Goal: Find specific page/section: Find specific page/section

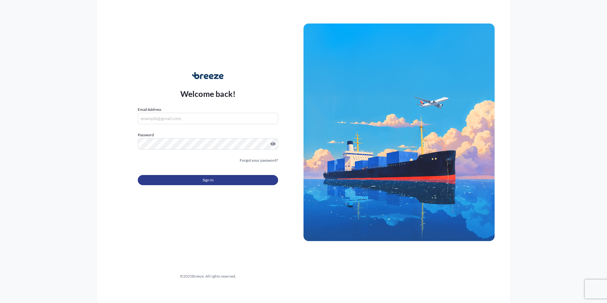
type input "[PERSON_NAME][EMAIL_ADDRESS][PERSON_NAME][DOMAIN_NAME]"
click at [208, 176] on button "Sign In" at bounding box center [208, 180] width 140 height 10
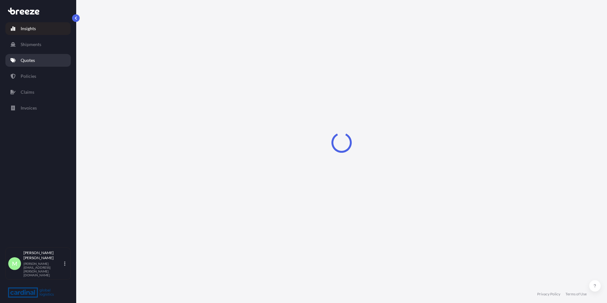
click at [36, 57] on link "Quotes" at bounding box center [37, 60] width 65 height 13
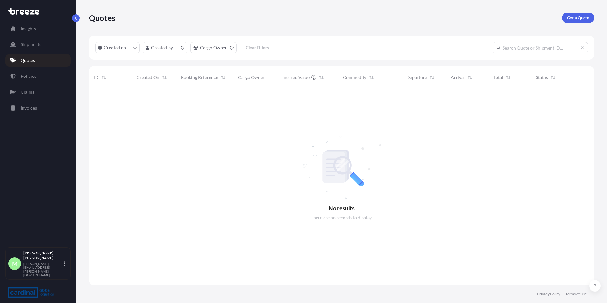
scroll to position [195, 501]
click at [36, 52] on div "Insights Shipments Quotes Policies Claims Invoices" at bounding box center [37, 132] width 65 height 231
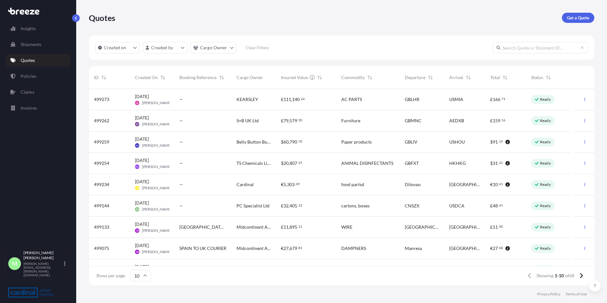
click at [33, 47] on p "Shipments" at bounding box center [31, 44] width 21 height 6
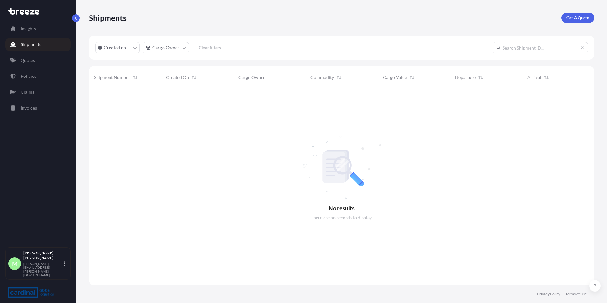
scroll to position [195, 501]
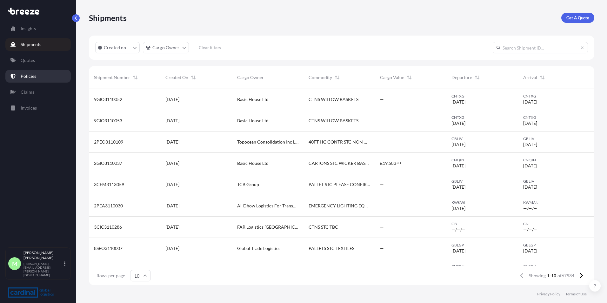
click at [21, 74] on p "Policies" at bounding box center [29, 76] width 16 height 6
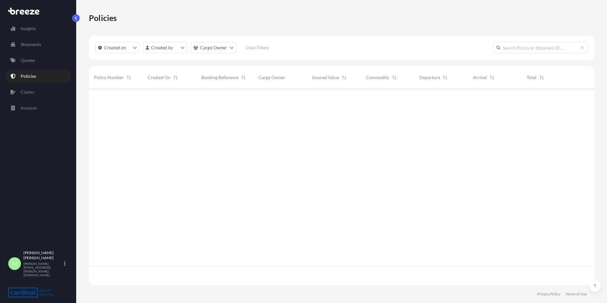
scroll to position [195, 501]
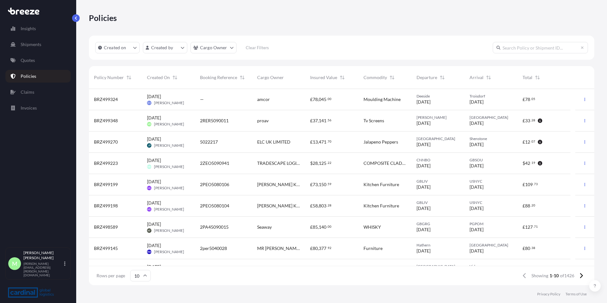
click at [171, 114] on div "[DATE] [PERSON_NAME]" at bounding box center [168, 120] width 53 height 21
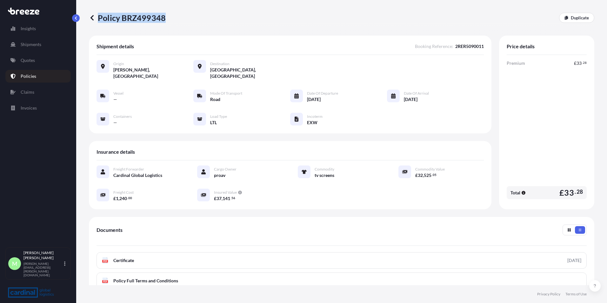
drag, startPoint x: 189, startPoint y: 22, endPoint x: 168, endPoint y: 27, distance: 21.5
click at [168, 25] on div "Policy BRZ499348 Duplicate" at bounding box center [341, 18] width 505 height 36
